Goal: Find specific page/section: Find specific page/section

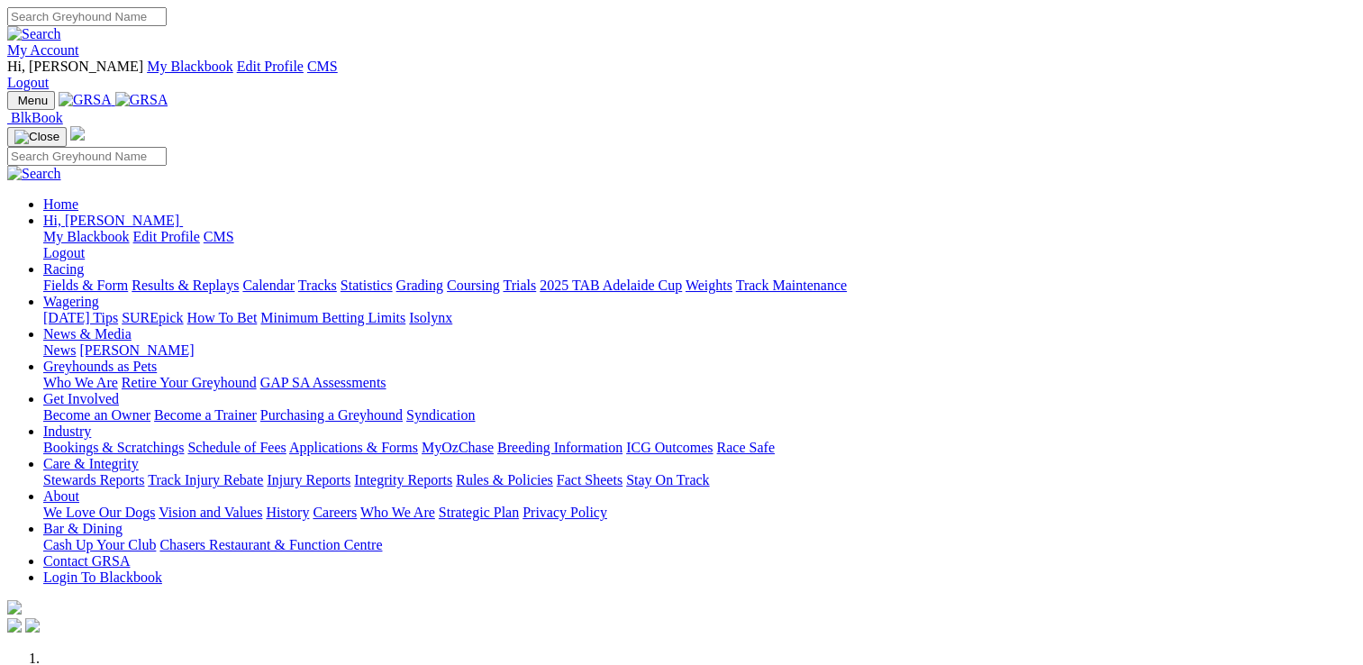
click at [139, 456] on link "Care & Integrity" at bounding box center [90, 463] width 95 height 15
click at [144, 472] on link "Stewards Reports" at bounding box center [93, 479] width 101 height 15
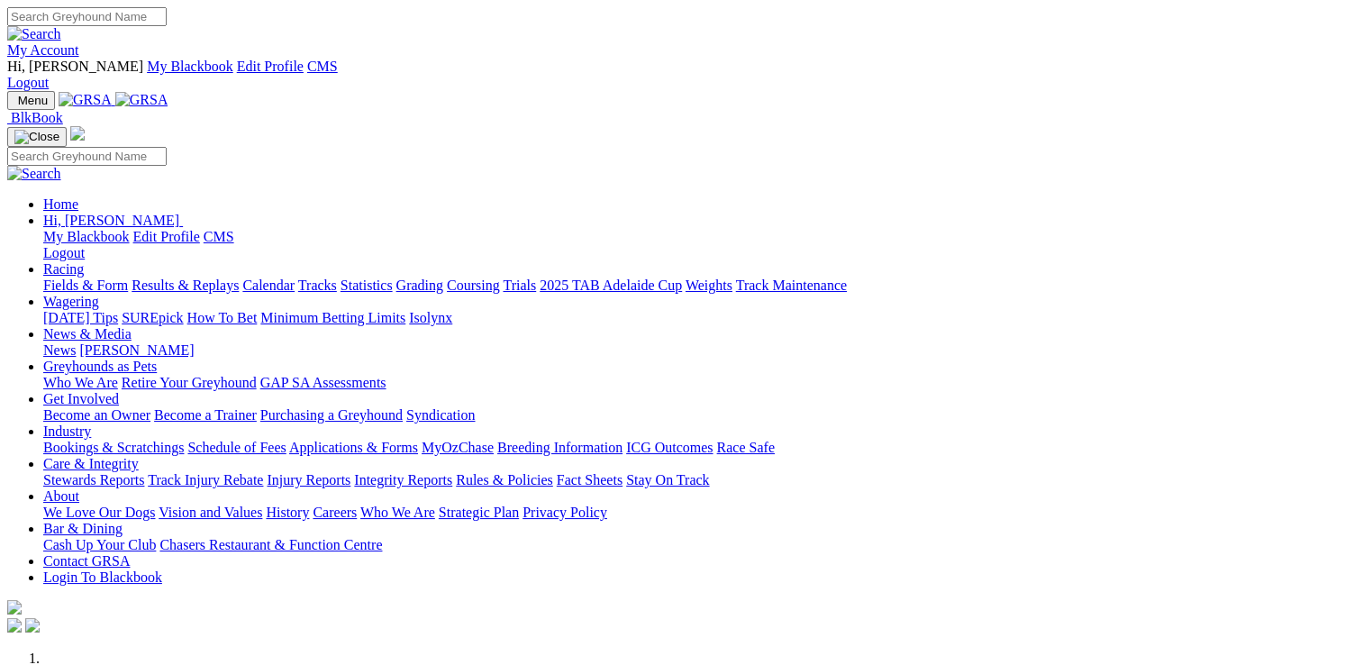
click at [139, 456] on link "Care & Integrity" at bounding box center [90, 463] width 95 height 15
click at [144, 472] on link "Stewards Reports" at bounding box center [93, 479] width 101 height 15
